Goal: Transaction & Acquisition: Connect Seller Account

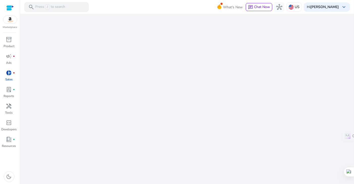
click at [10, 23] on div at bounding box center [10, 20] width 14 height 8
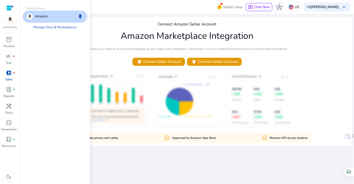
click at [10, 23] on div at bounding box center [10, 20] width 14 height 8
click at [31, 19] on img at bounding box center [30, 17] width 6 height 6
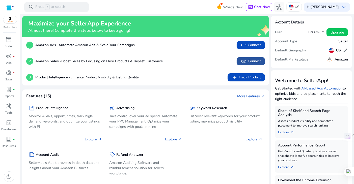
click at [250, 59] on span "link Connect" at bounding box center [251, 61] width 20 height 6
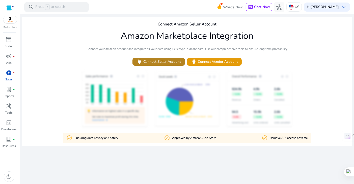
click at [160, 60] on span "power Connect Seller Account" at bounding box center [158, 62] width 44 height 6
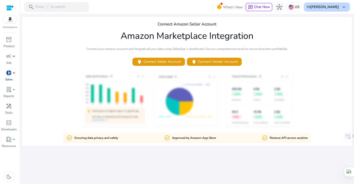
click at [333, 9] on div "Hi Xiao Lin keyboard_arrow_down" at bounding box center [327, 7] width 46 height 9
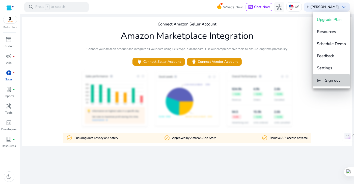
click at [320, 83] on mat-icon "logout" at bounding box center [319, 80] width 4 height 6
